Goal: Task Accomplishment & Management: Manage account settings

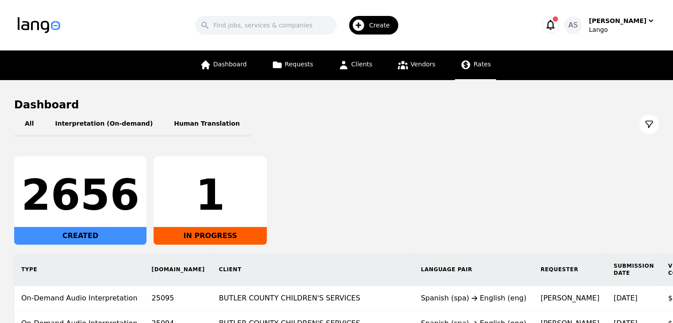
click at [467, 73] on link "Rates" at bounding box center [475, 65] width 41 height 30
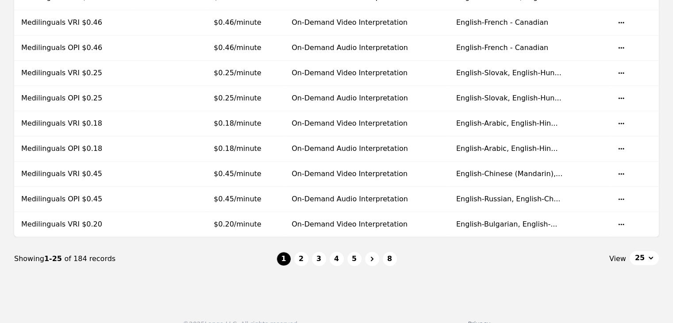
scroll to position [589, 0]
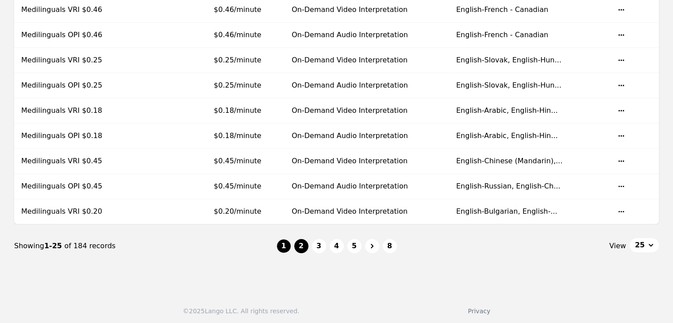
click at [301, 244] on button "2" at bounding box center [301, 246] width 14 height 14
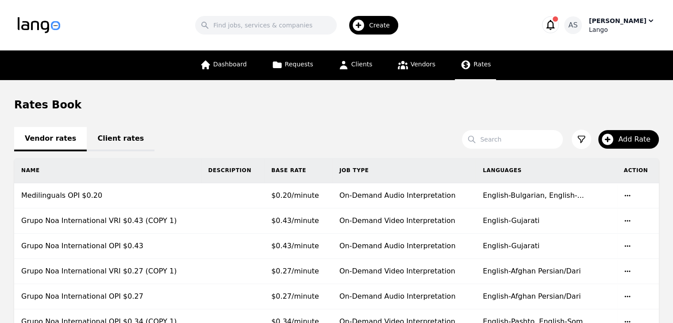
click at [639, 19] on div "[PERSON_NAME]" at bounding box center [617, 20] width 57 height 9
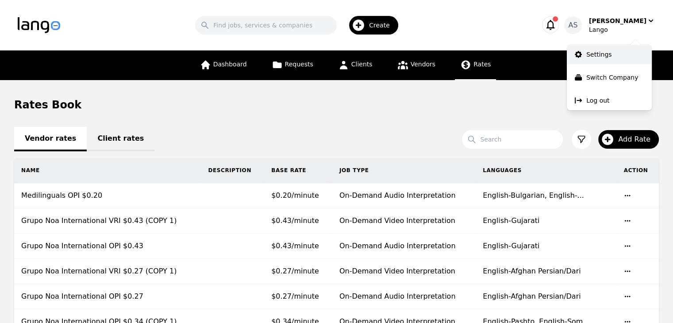
click at [619, 55] on link "Settings" at bounding box center [608, 54] width 85 height 19
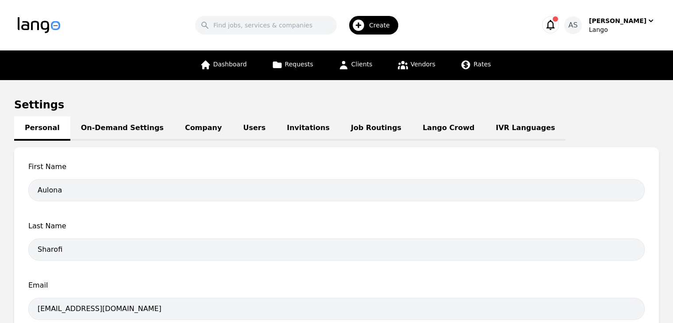
click at [340, 130] on link "Job Routings" at bounding box center [376, 128] width 72 height 24
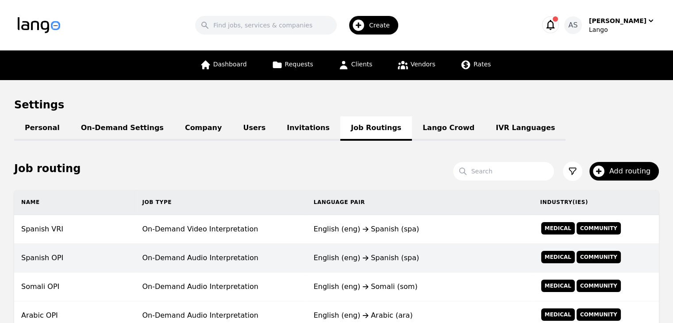
click at [269, 249] on td "On-Demand Audio Interpretation" at bounding box center [220, 258] width 171 height 29
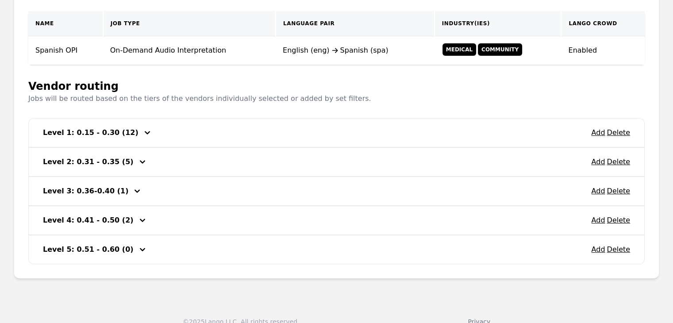
scroll to position [190, 0]
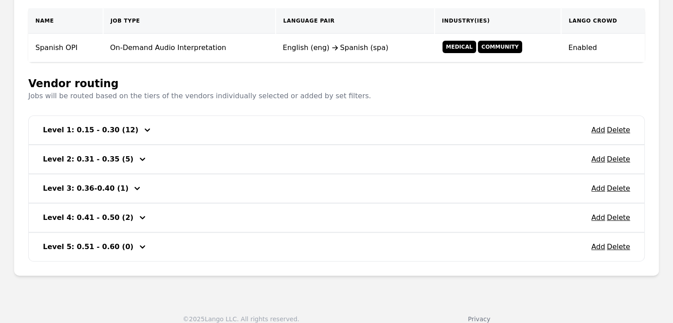
click at [142, 130] on icon "button" at bounding box center [147, 130] width 11 height 11
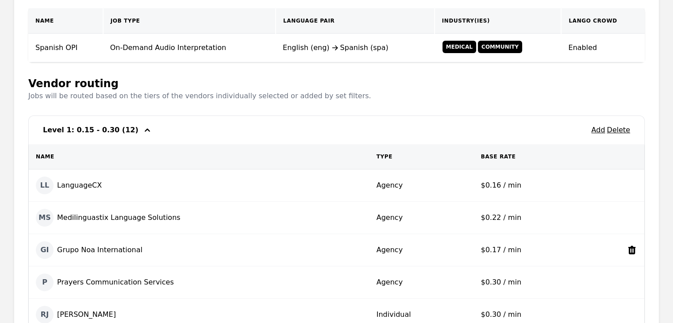
scroll to position [260, 0]
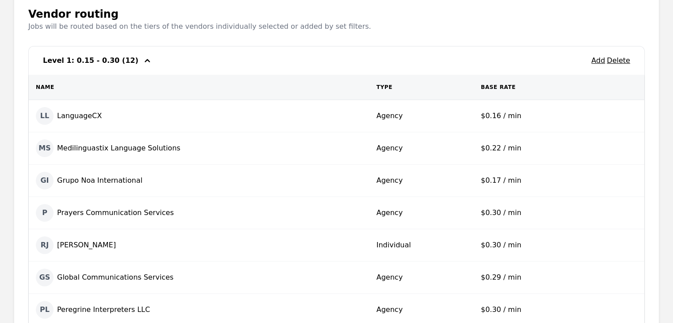
click at [145, 61] on icon "button" at bounding box center [147, 60] width 5 height 3
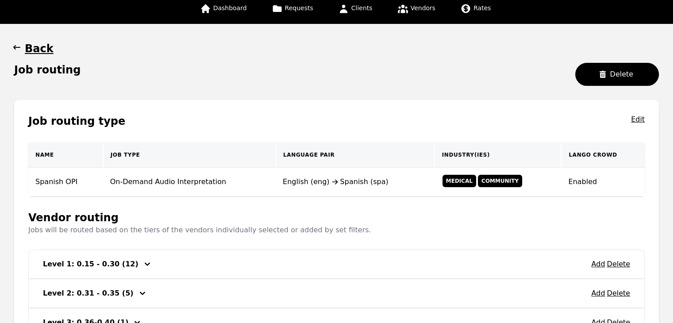
scroll to position [0, 0]
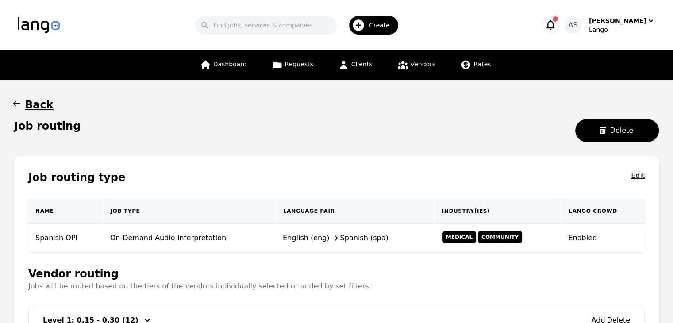
click at [21, 100] on icon "button" at bounding box center [16, 103] width 9 height 9
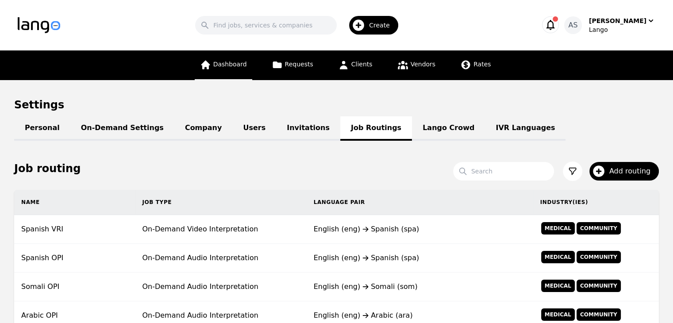
click at [236, 77] on link "Dashboard" at bounding box center [223, 65] width 57 height 30
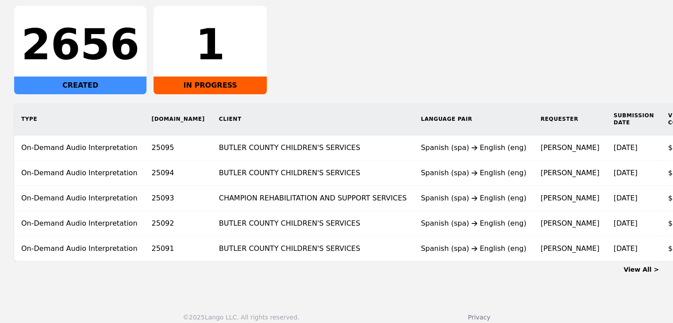
scroll to position [154, 0]
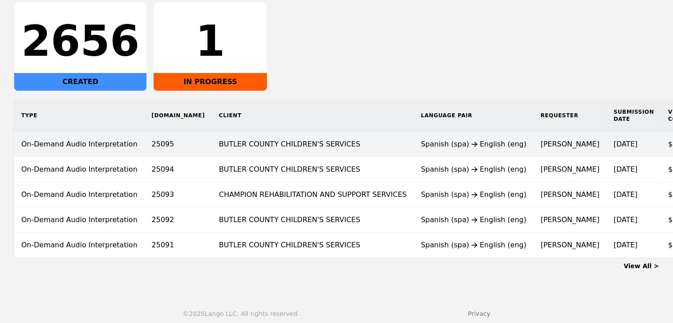
click at [344, 146] on td "BUTLER COUNTY CHILDREN'S SERVICES" at bounding box center [313, 144] width 202 height 25
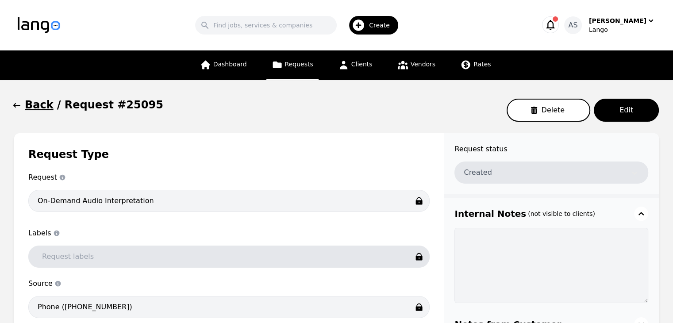
click at [21, 105] on icon "button" at bounding box center [16, 105] width 9 height 9
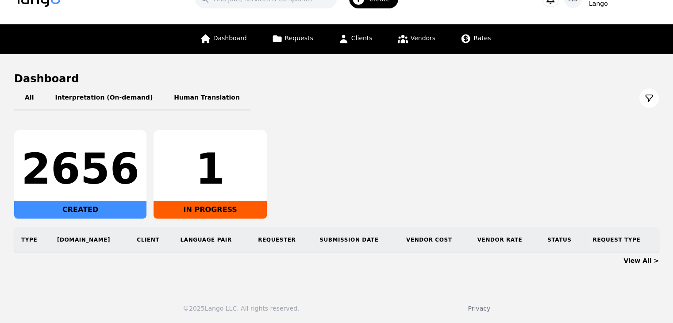
scroll to position [33, 0]
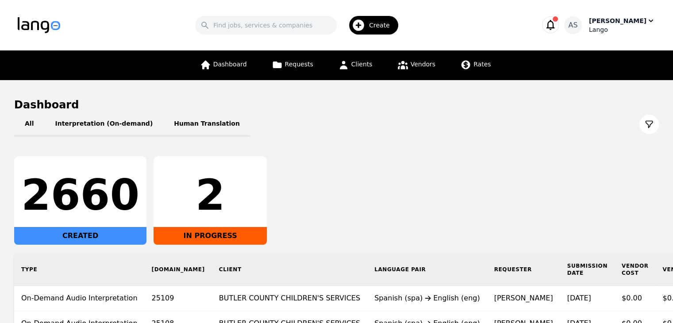
click at [629, 27] on div "Lango" at bounding box center [622, 29] width 66 height 9
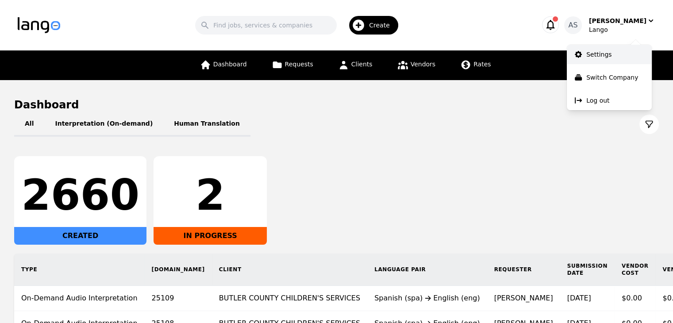
click at [626, 53] on link "Settings" at bounding box center [608, 54] width 85 height 19
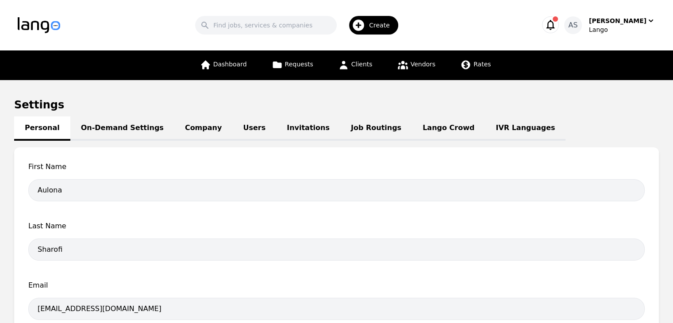
click at [343, 130] on link "Job Routings" at bounding box center [376, 128] width 72 height 24
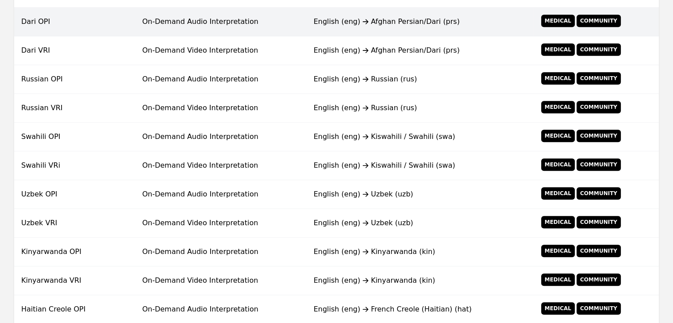
scroll to position [663, 0]
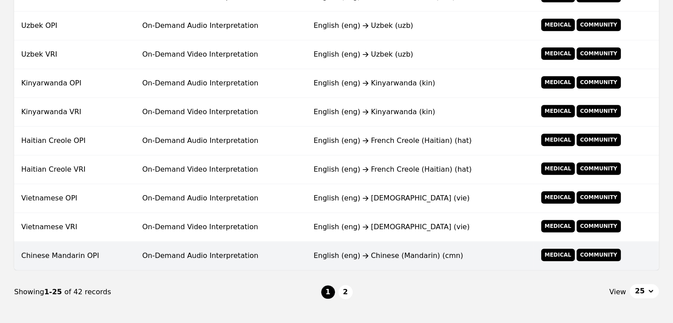
click at [280, 259] on td "On-Demand Audio Interpretation" at bounding box center [220, 255] width 171 height 29
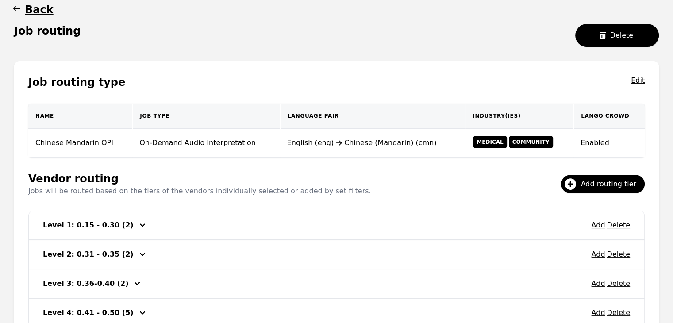
scroll to position [170, 0]
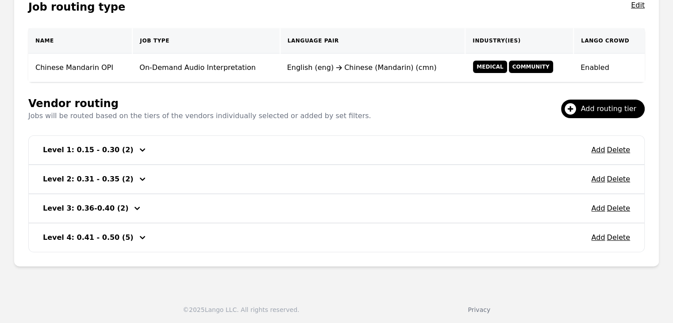
click at [137, 150] on icon "button" at bounding box center [142, 150] width 11 height 11
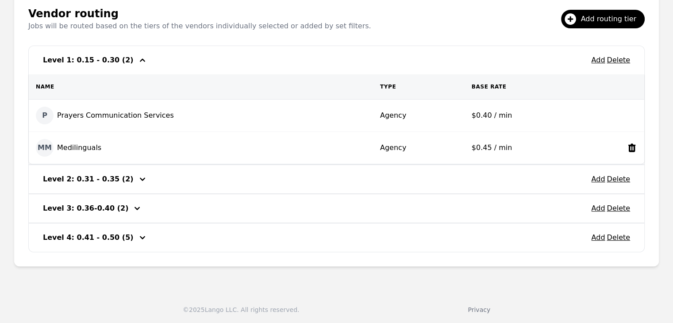
click at [123, 150] on div "MM Medilinguals" at bounding box center [201, 148] width 330 height 18
click at [137, 180] on icon "button" at bounding box center [142, 179] width 11 height 11
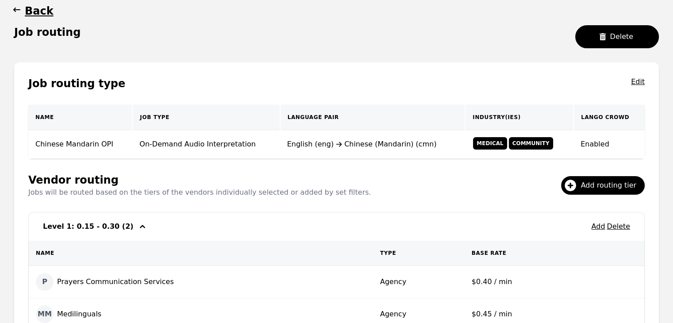
scroll to position [0, 0]
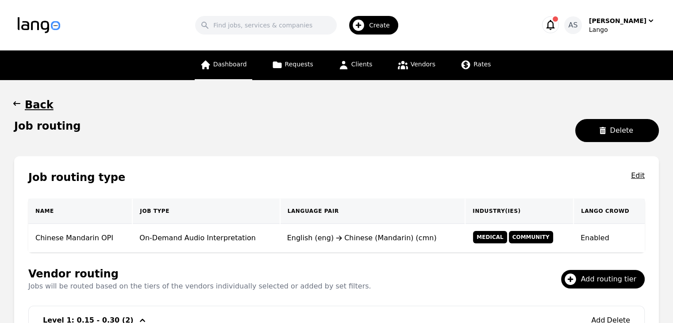
click at [228, 69] on link "Dashboard" at bounding box center [223, 65] width 57 height 30
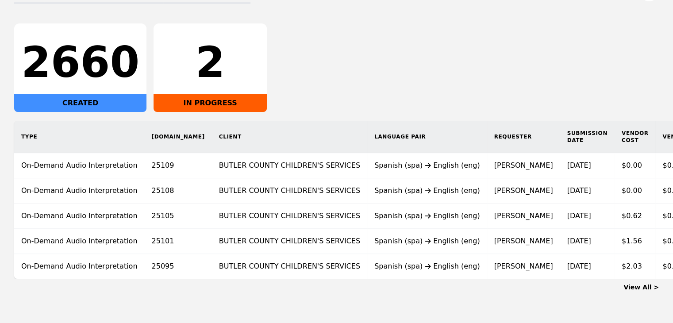
scroll to position [0, 64]
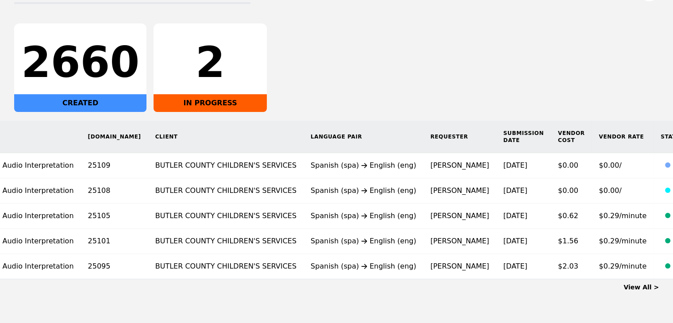
click at [643, 291] on link "View All >" at bounding box center [640, 286] width 35 height 7
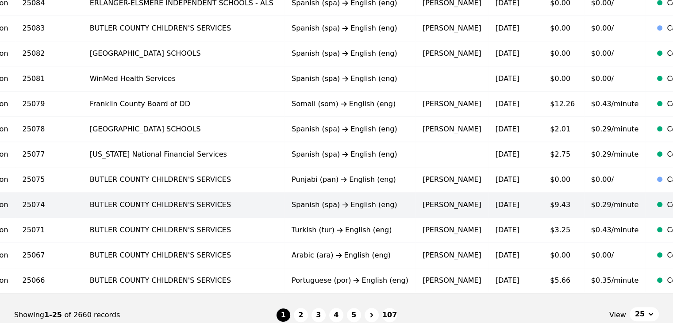
scroll to position [518, 0]
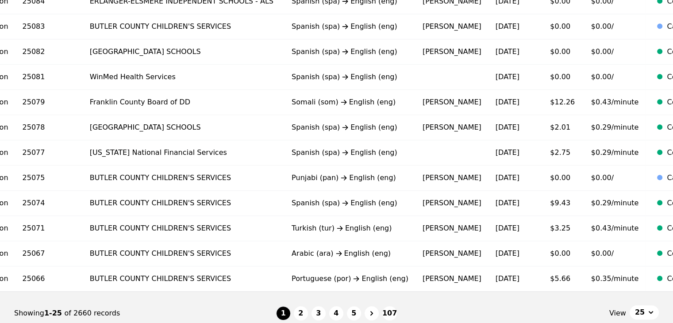
click at [302, 315] on button "2" at bounding box center [301, 313] width 14 height 14
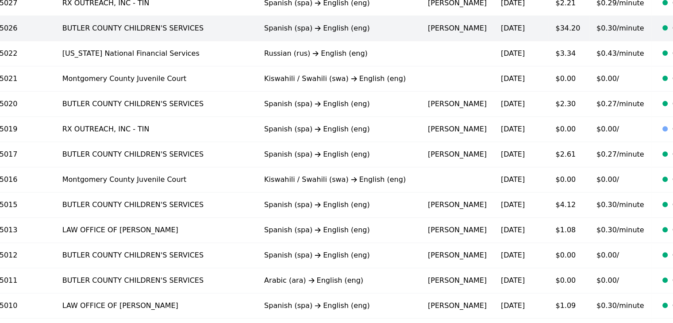
scroll to position [504, 0]
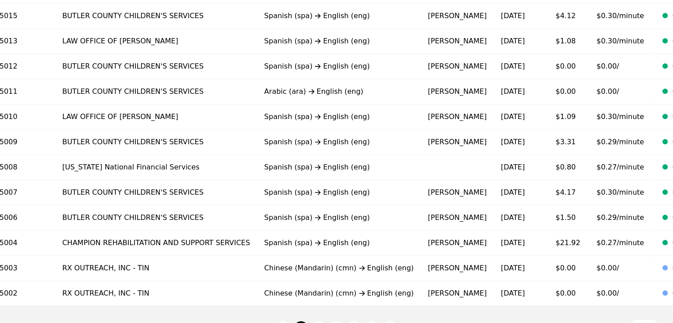
drag, startPoint x: 365, startPoint y: 216, endPoint x: 488, endPoint y: 311, distance: 155.4
click at [488, 311] on nav "Showing 26-50 of 2661 records 1 2 3 4 5 107 View 25" at bounding box center [336, 327] width 644 height 43
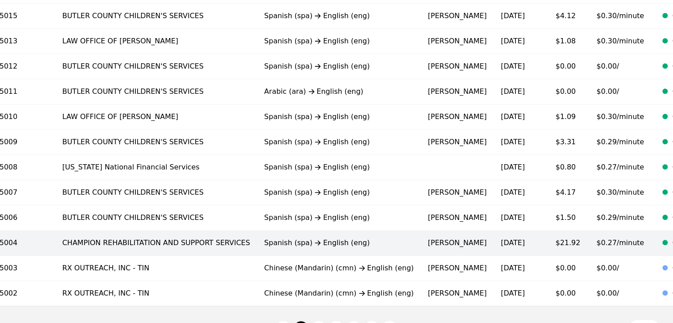
scroll to position [592, 0]
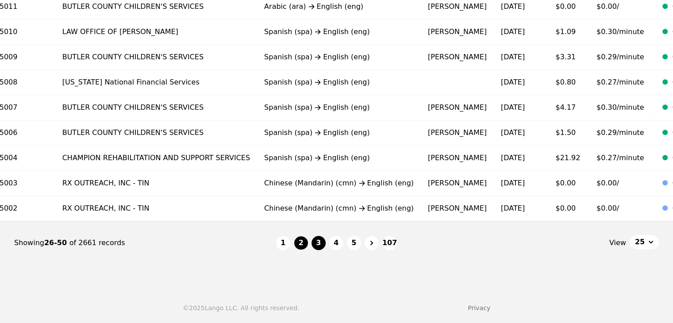
click at [324, 244] on button "3" at bounding box center [318, 243] width 14 height 14
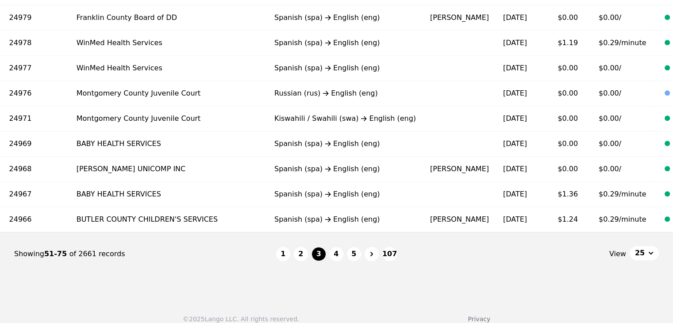
scroll to position [592, 0]
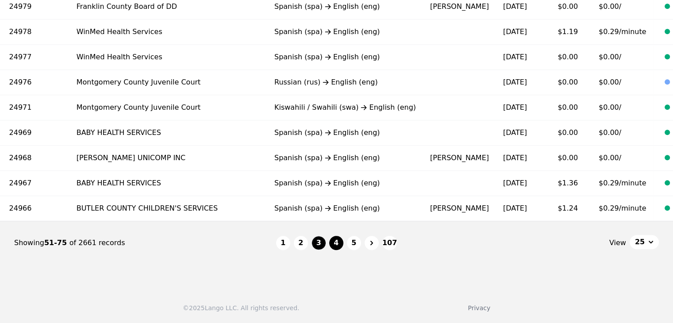
click at [333, 242] on button "4" at bounding box center [336, 243] width 14 height 14
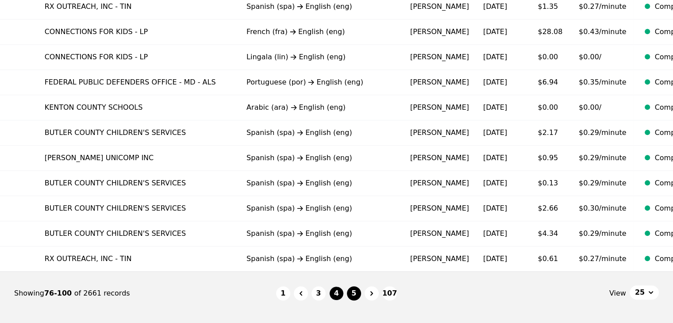
scroll to position [592, 0]
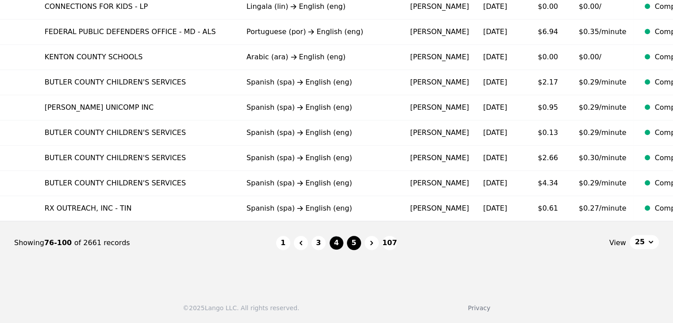
click at [362, 245] on ul "1 3 4 5 107" at bounding box center [336, 243] width 121 height 14
click at [358, 243] on button "5" at bounding box center [354, 243] width 14 height 14
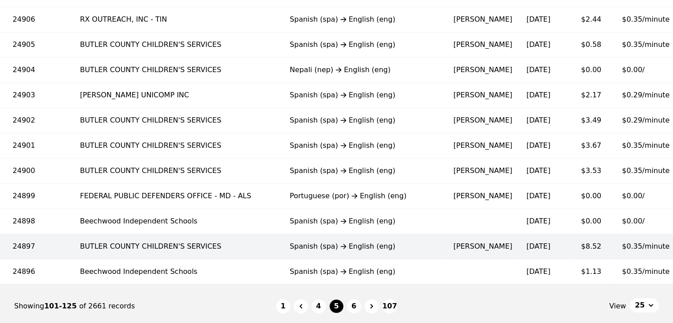
scroll to position [592, 0]
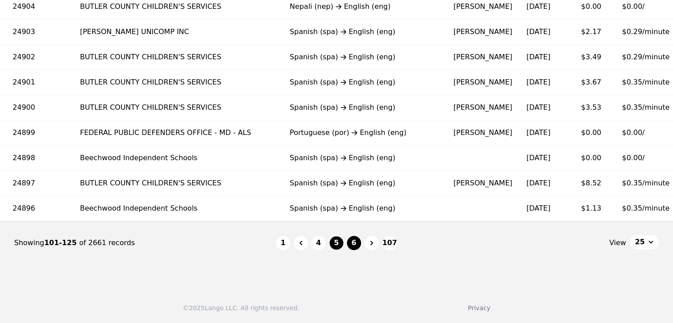
click at [354, 240] on button "6" at bounding box center [354, 243] width 14 height 14
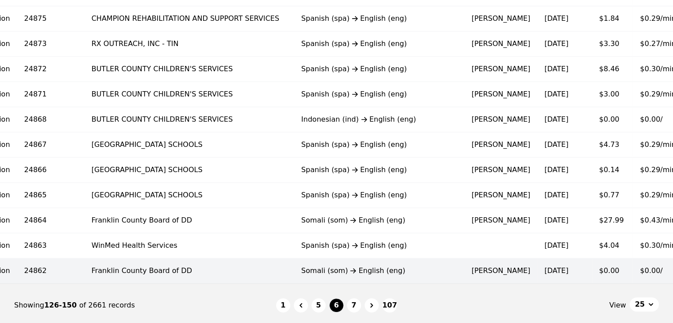
scroll to position [592, 0]
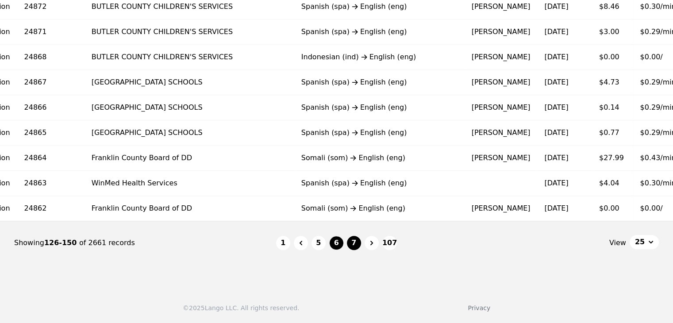
click at [358, 247] on button "7" at bounding box center [354, 243] width 14 height 14
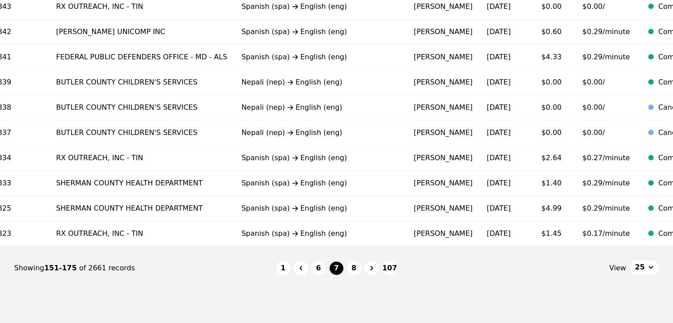
scroll to position [548, 0]
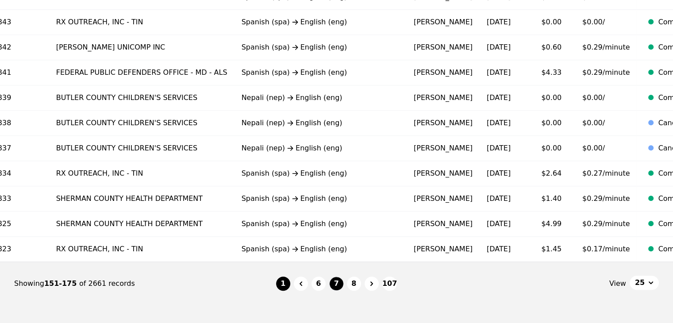
click at [288, 290] on button "1" at bounding box center [283, 283] width 14 height 14
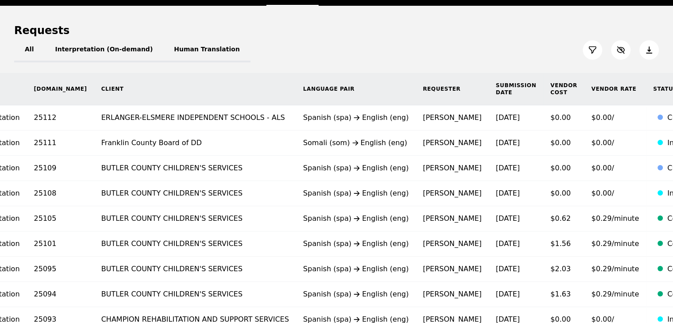
scroll to position [88, 0]
